Goal: Information Seeking & Learning: Learn about a topic

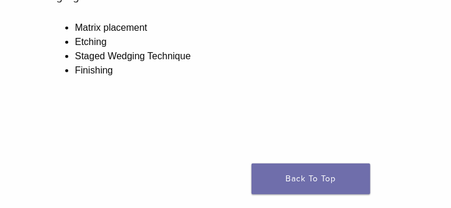
scroll to position [267, 0]
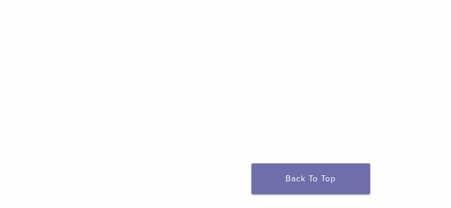
click at [401, 125] on p at bounding box center [225, 98] width 358 height 192
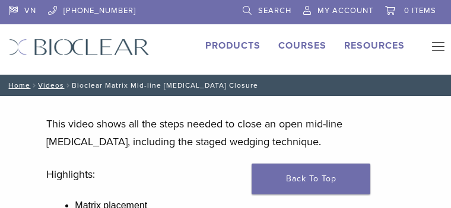
scroll to position [297, 0]
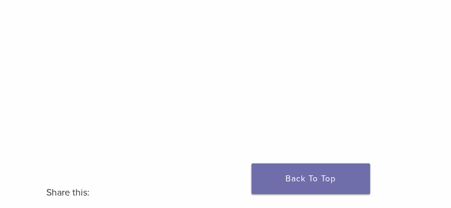
scroll to position [356, 0]
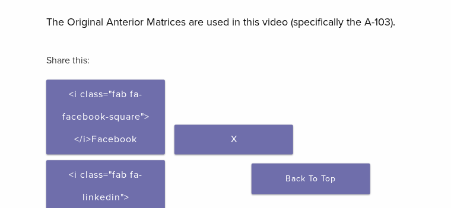
scroll to position [624, 0]
